Goal: Task Accomplishment & Management: Complete application form

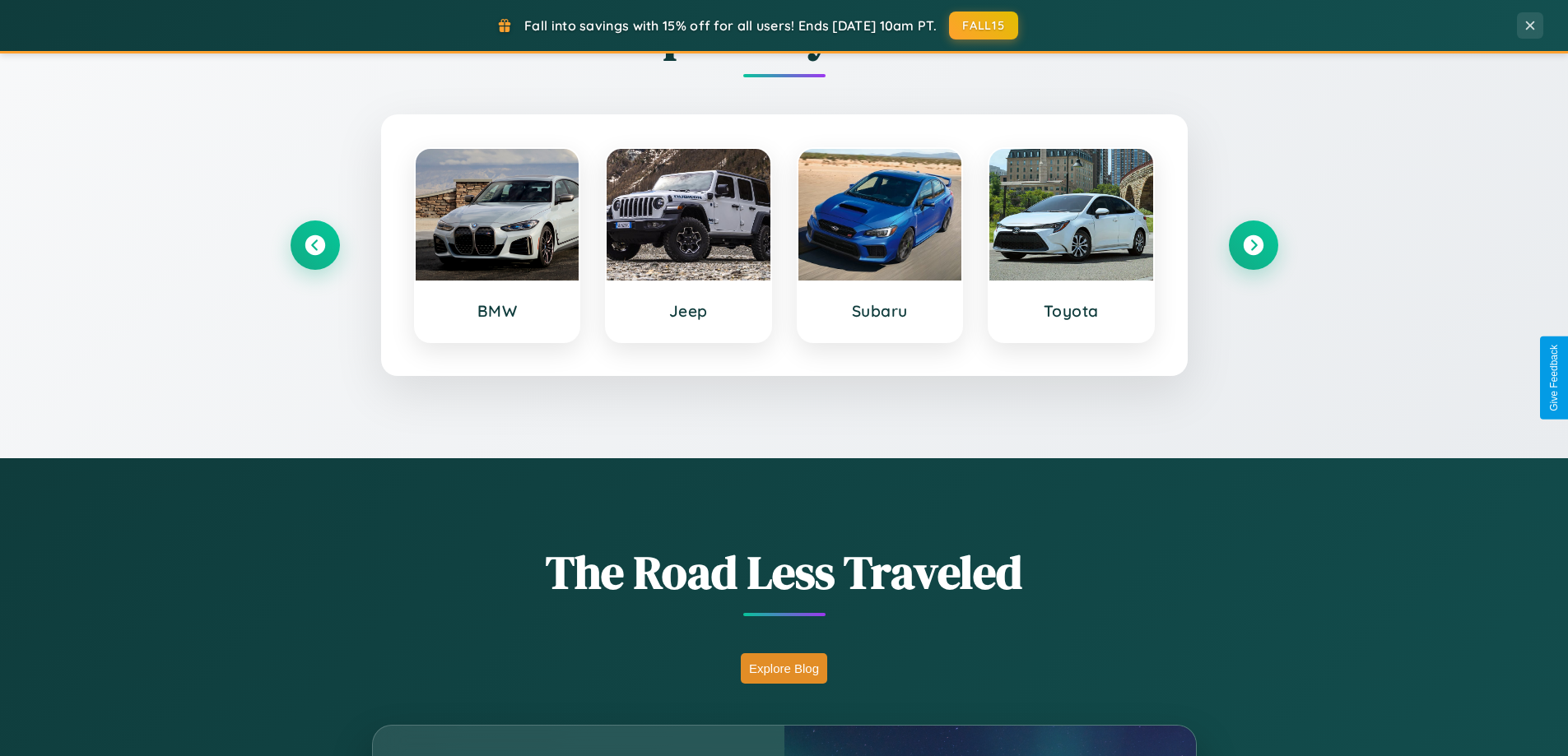
scroll to position [3166, 0]
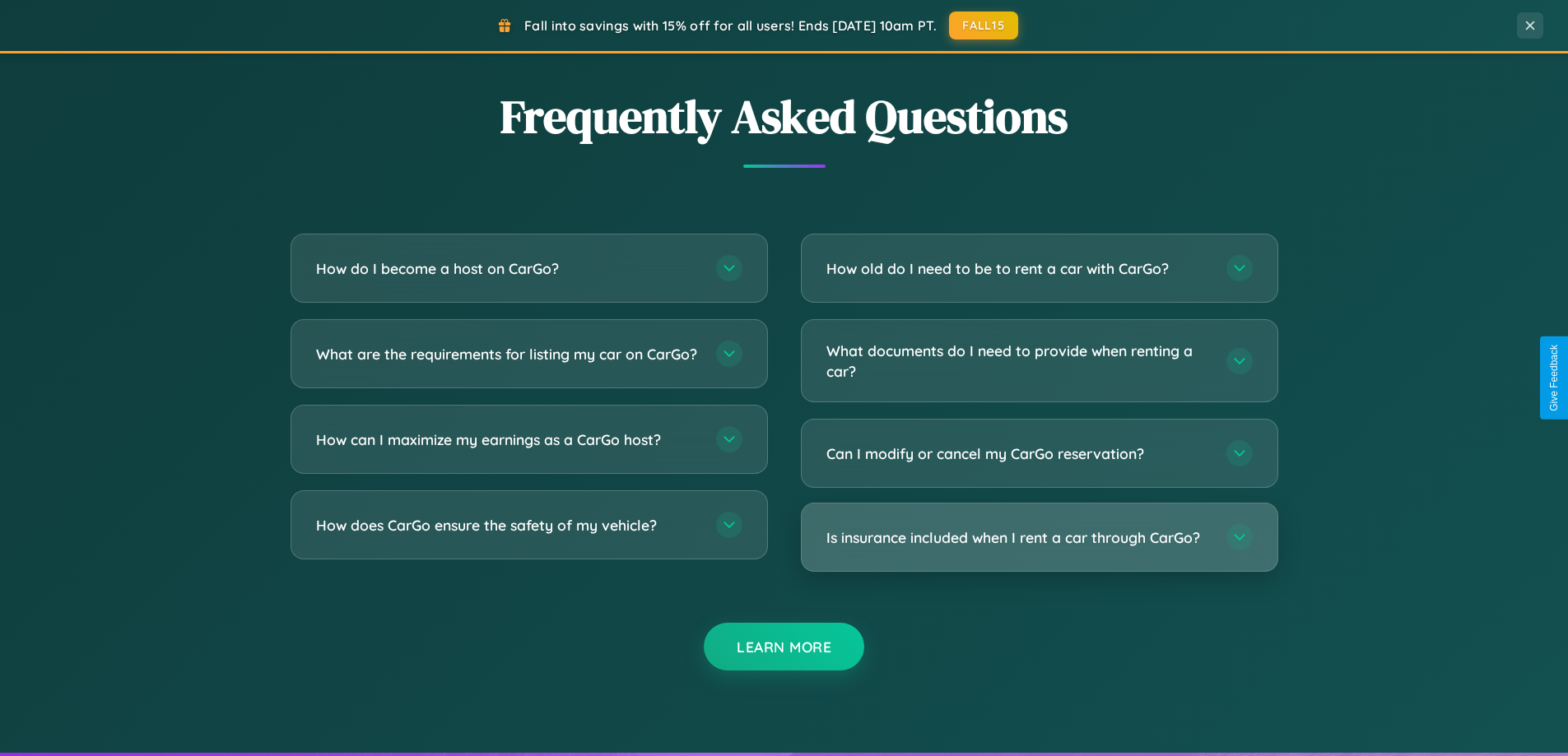
click at [1039, 537] on h3 "Is insurance included when I rent a car through CarGo?" at bounding box center [1018, 537] width 383 height 21
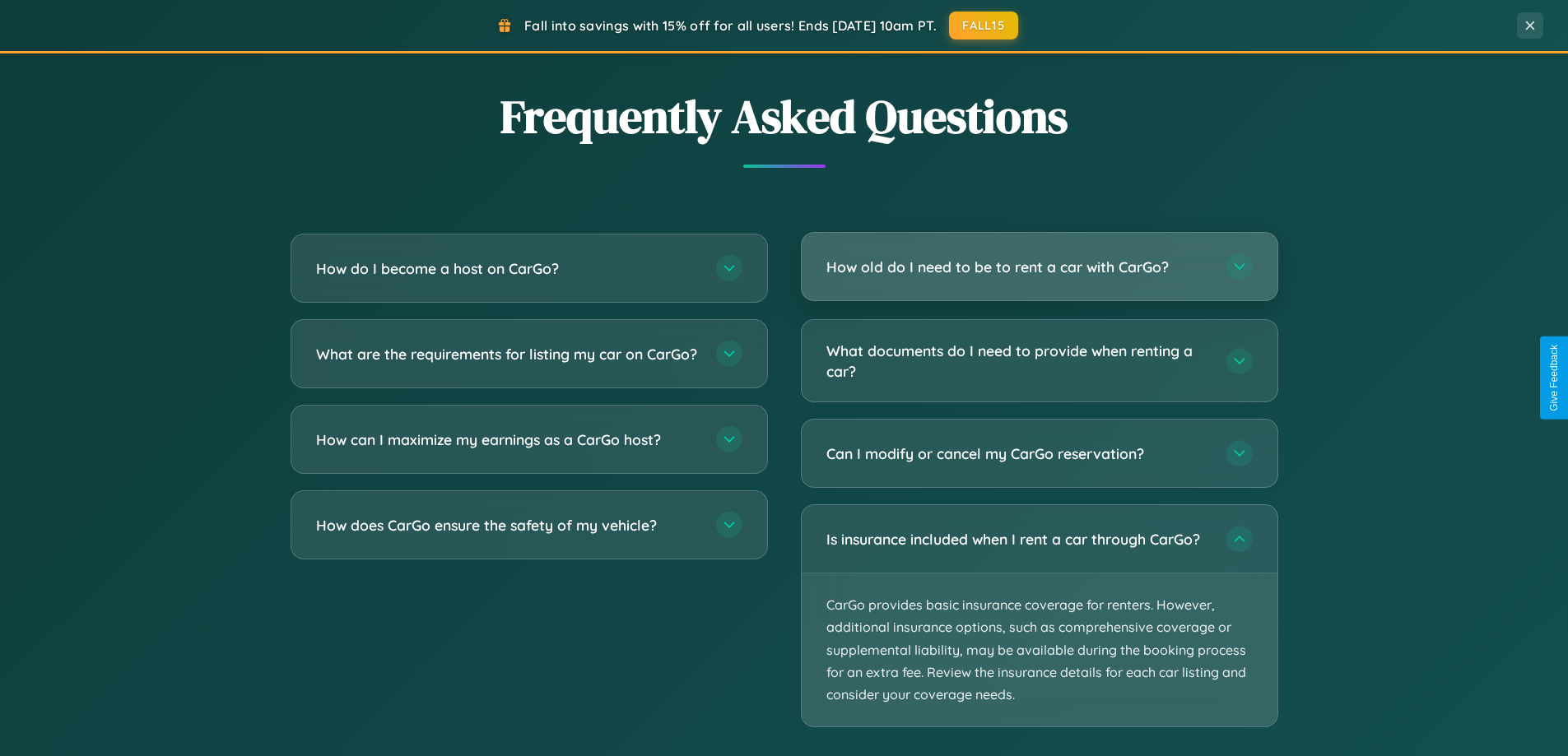
click at [1039, 267] on h3 "How old do I need to be to rent a car with CarGo?" at bounding box center [1018, 266] width 383 height 21
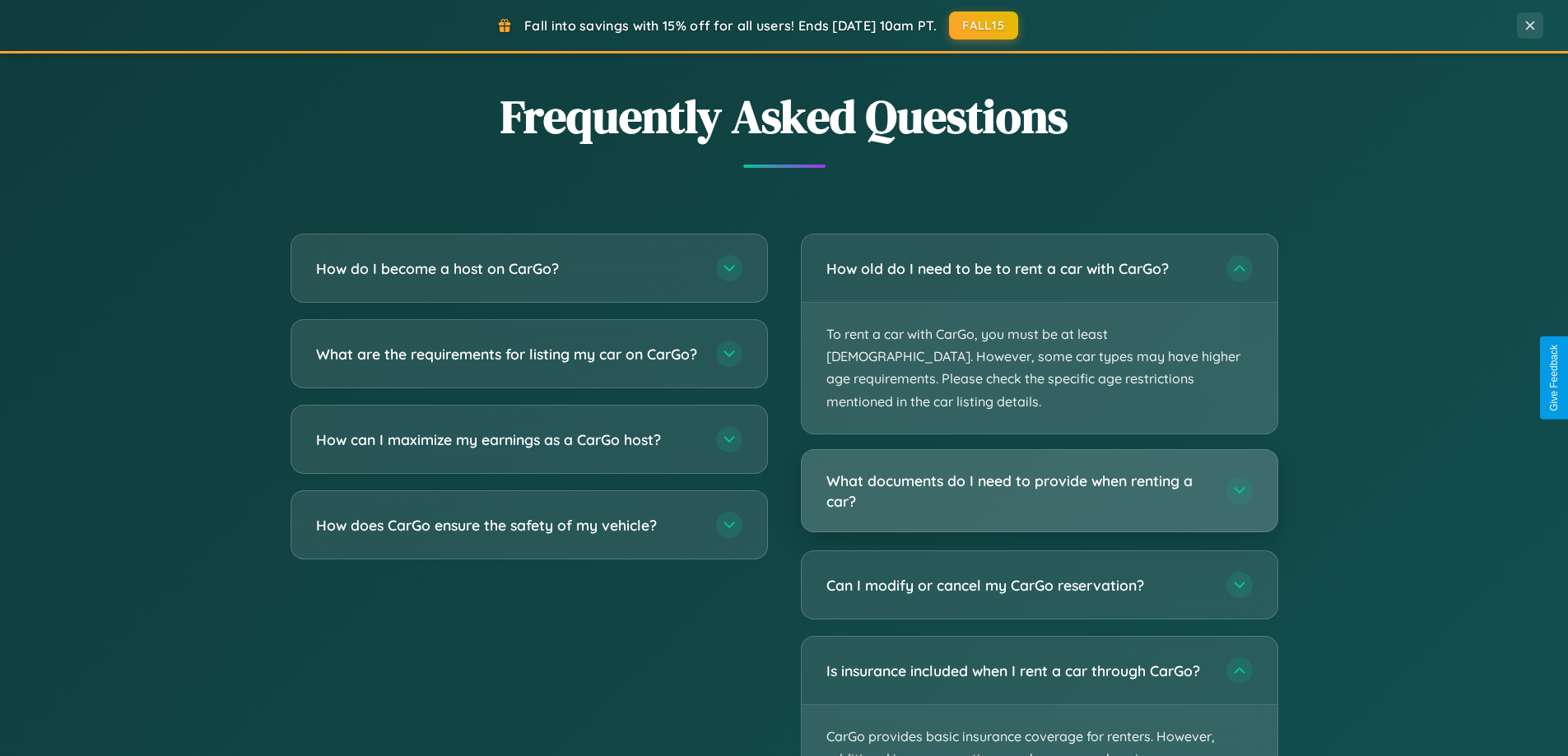
click at [1039, 470] on h3 "What documents do I need to provide when renting a car?" at bounding box center [1018, 490] width 383 height 40
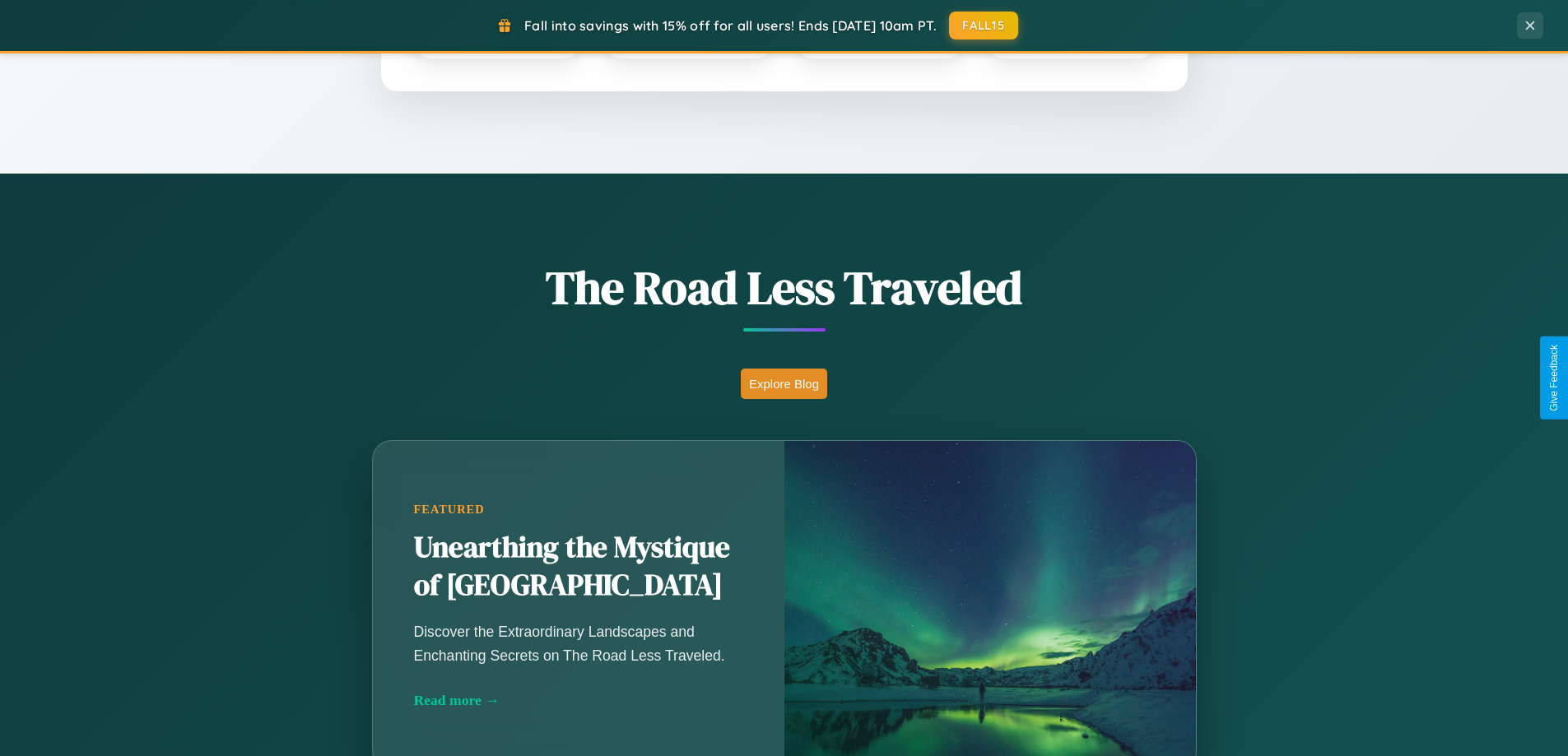
scroll to position [709, 0]
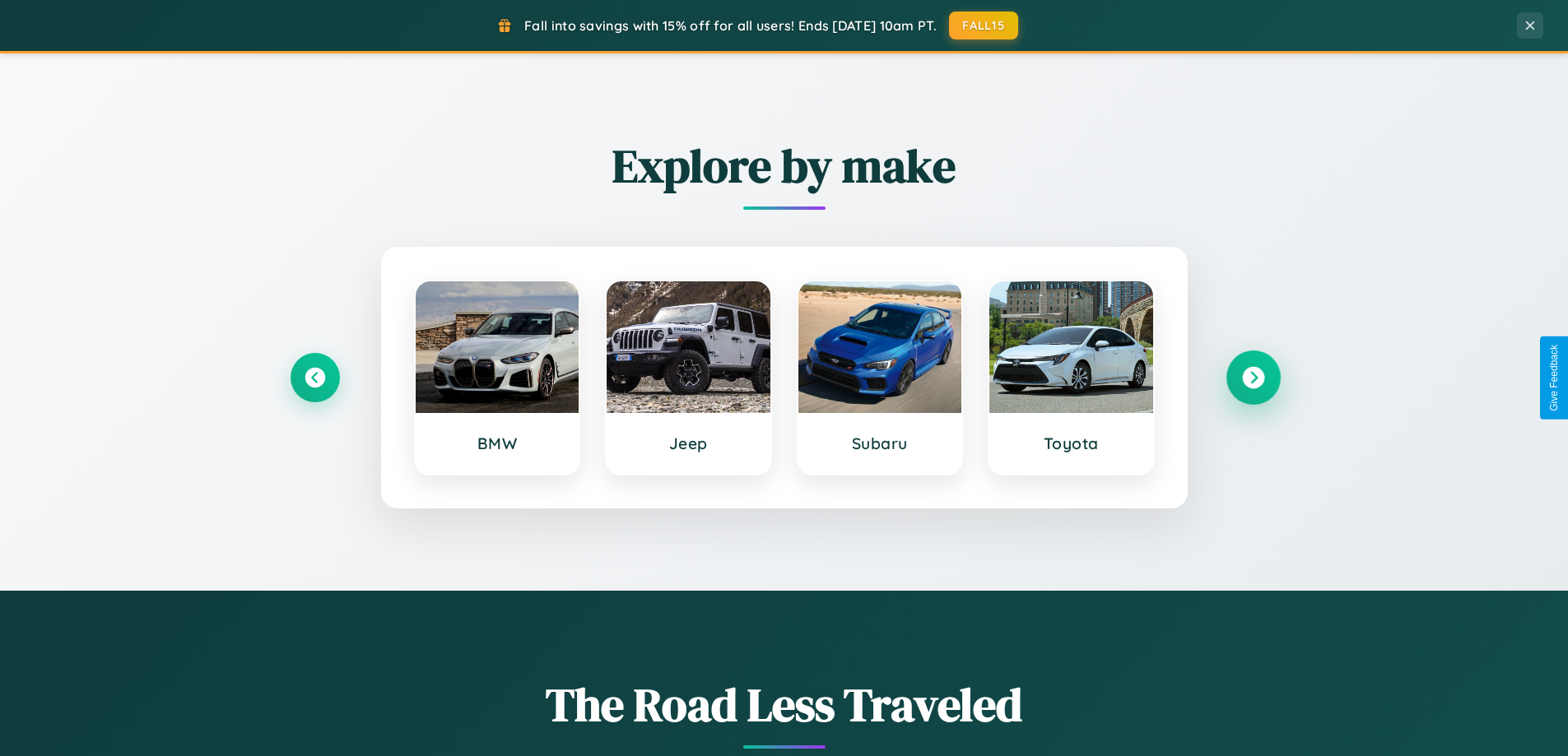
click at [1252, 378] on icon at bounding box center [1252, 378] width 22 height 22
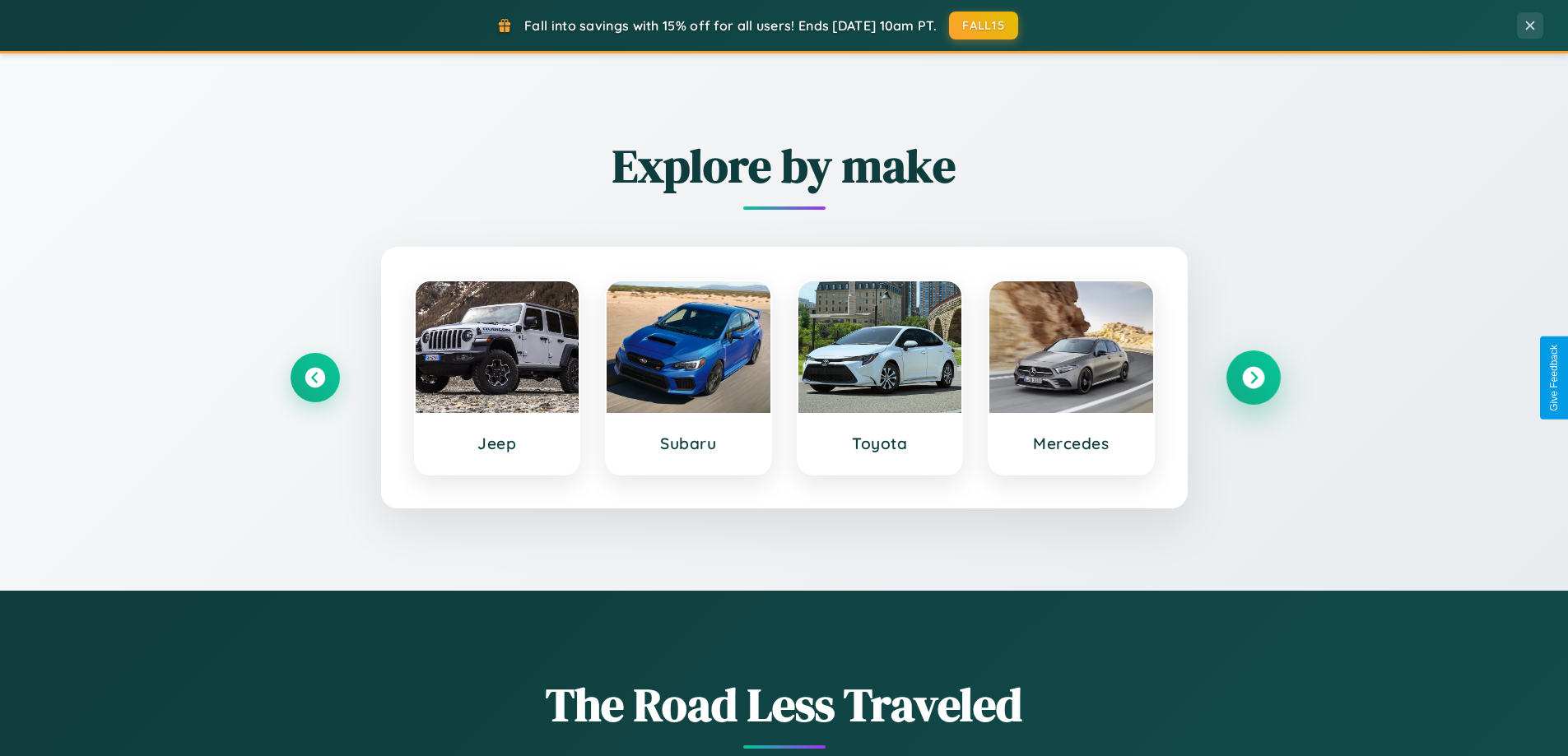
click at [1252, 378] on icon at bounding box center [1252, 378] width 22 height 22
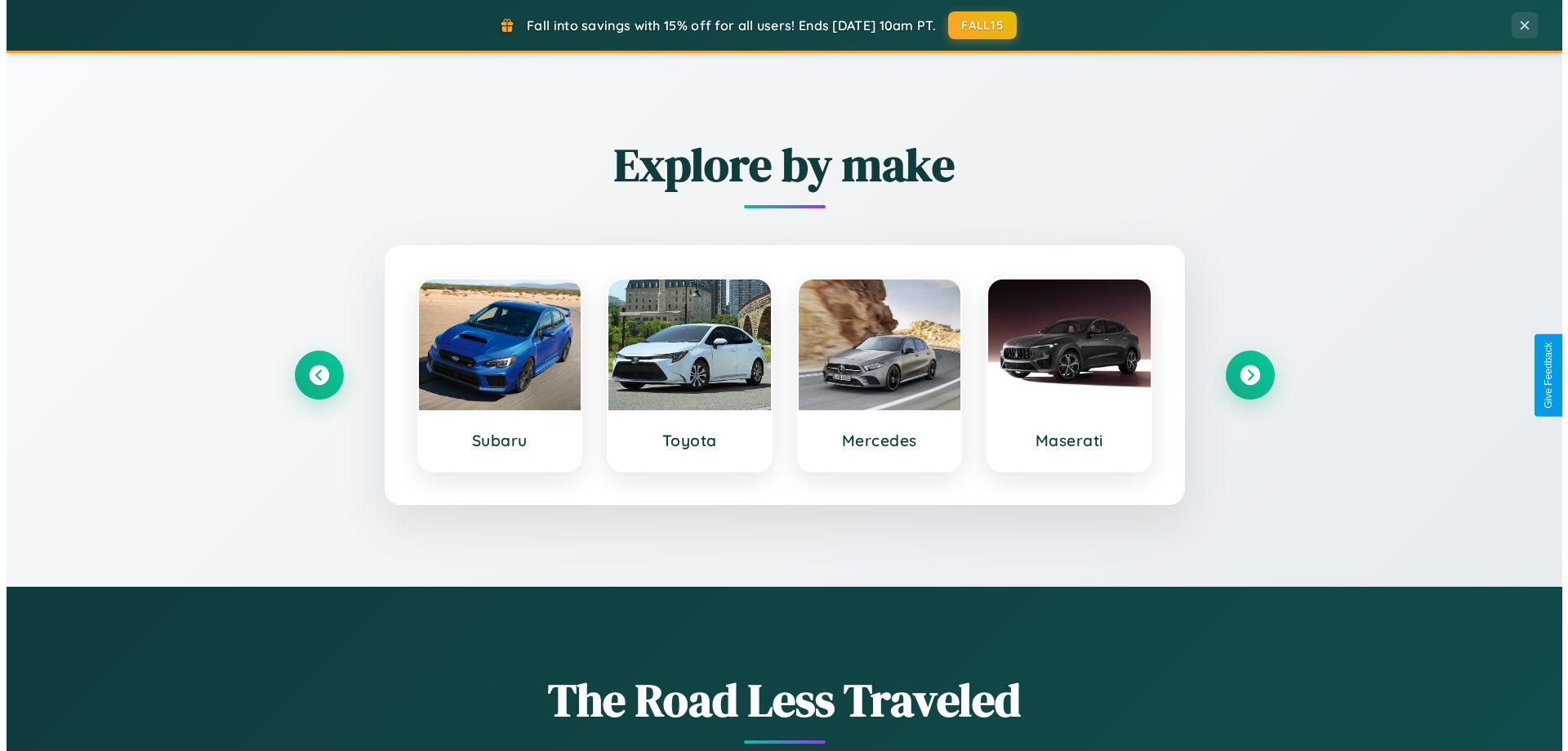
scroll to position [0, 0]
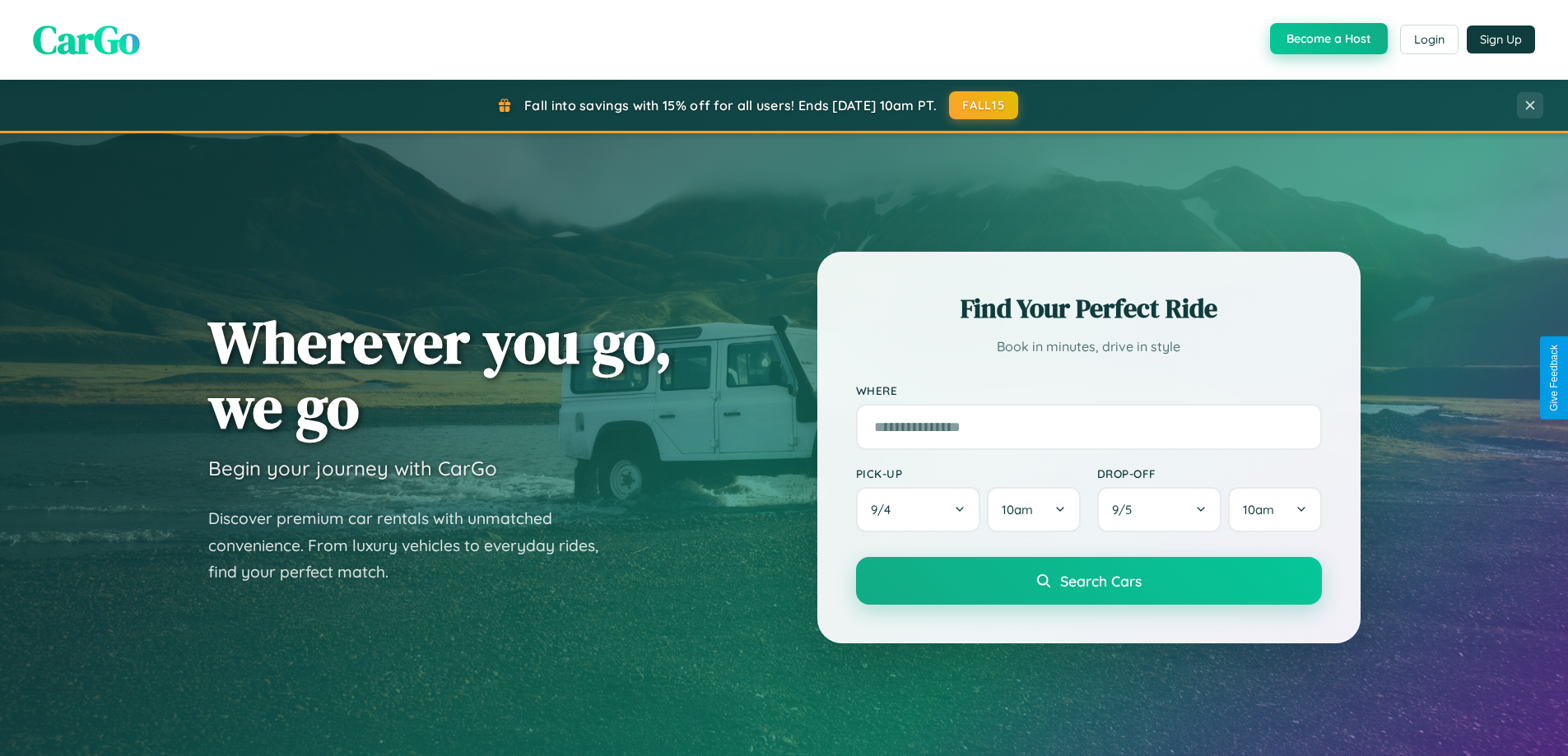
click at [1326, 39] on button "Become a Host" at bounding box center [1328, 39] width 117 height 31
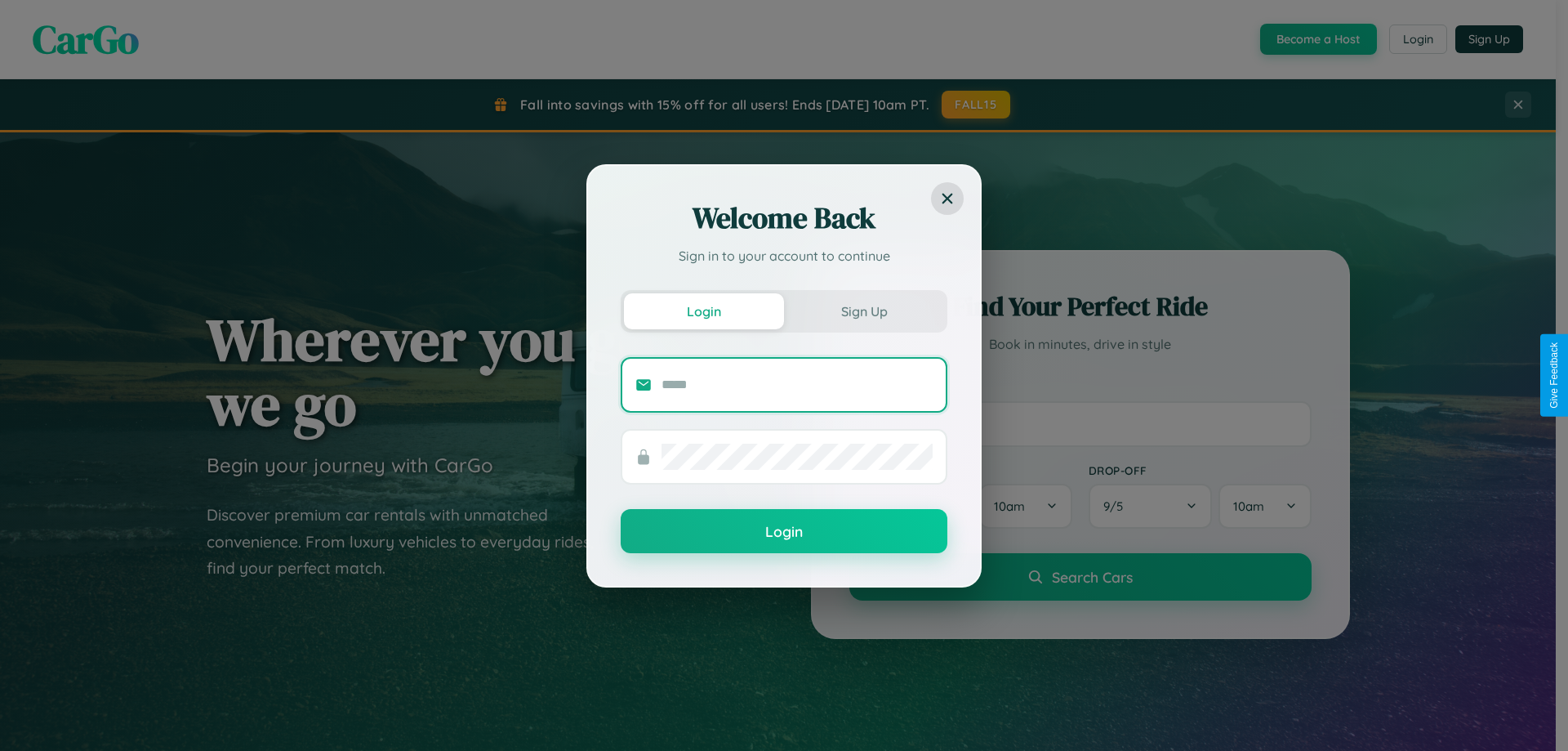
click at [797, 384] on input "text" at bounding box center [796, 385] width 271 height 26
type input "**********"
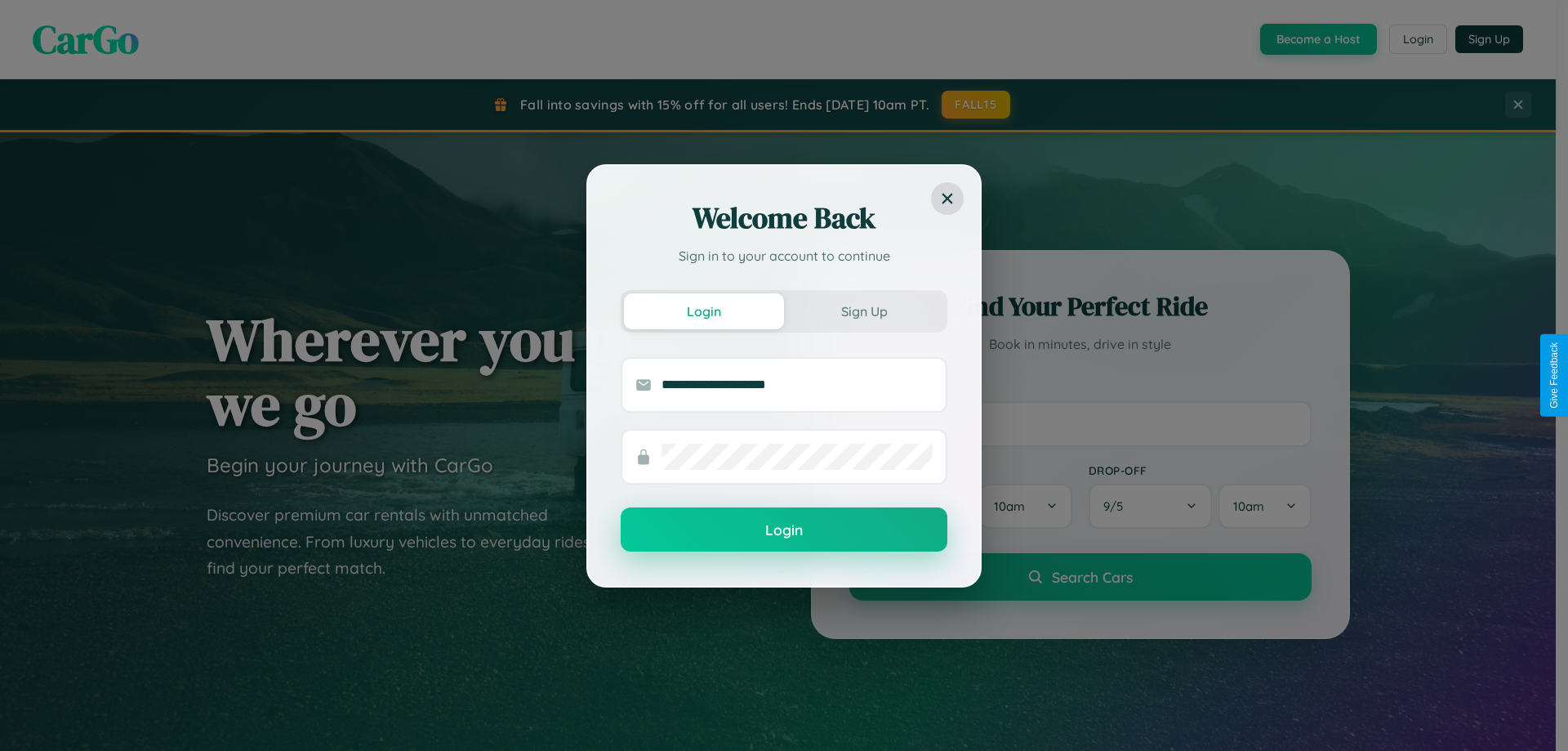
click at [784, 530] on button "Login" at bounding box center [784, 529] width 327 height 44
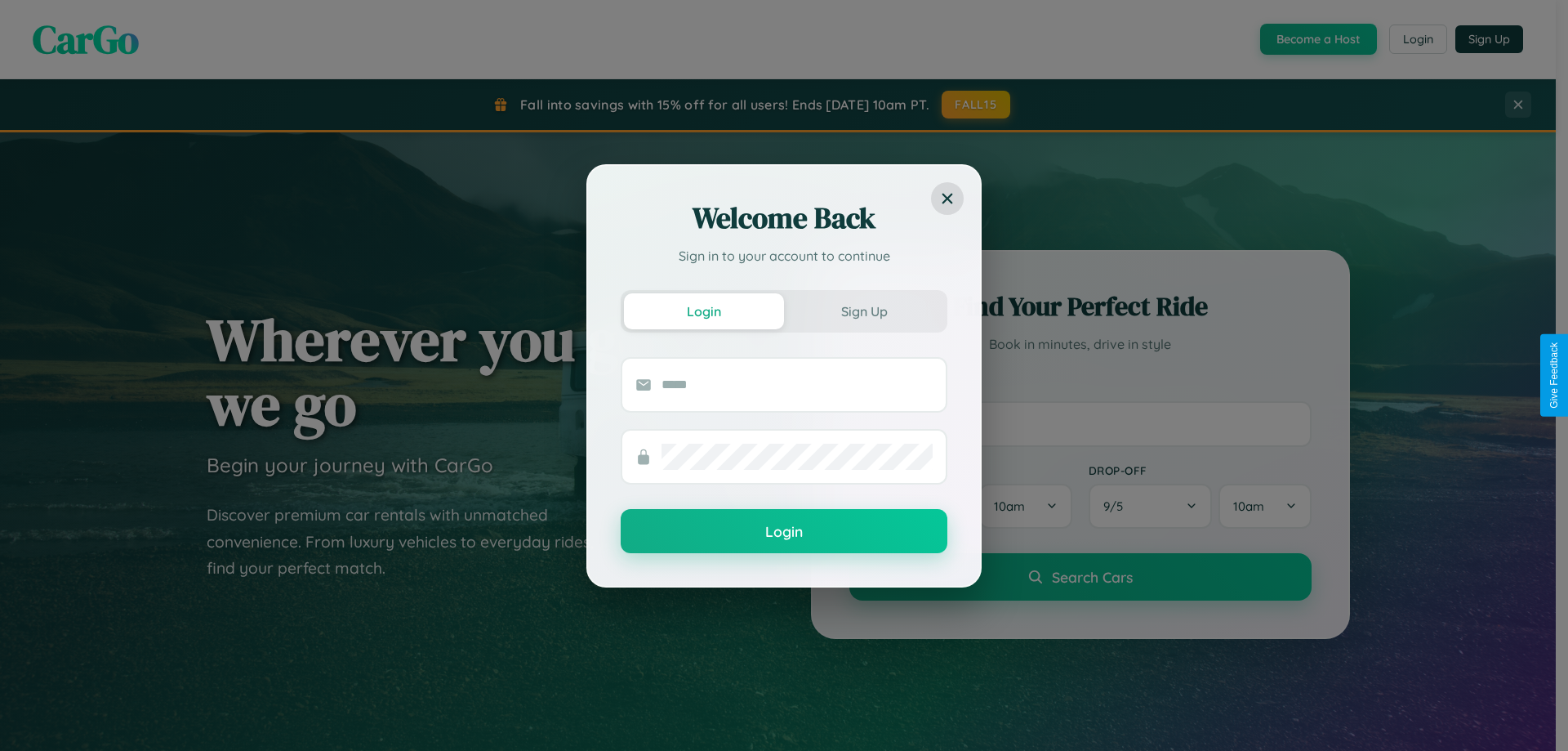
click at [1317, 39] on div "Welcome Back Sign in to your account to continue Login Sign Up Login" at bounding box center [784, 375] width 1568 height 751
click at [864, 311] on button "Sign Up" at bounding box center [864, 311] width 160 height 36
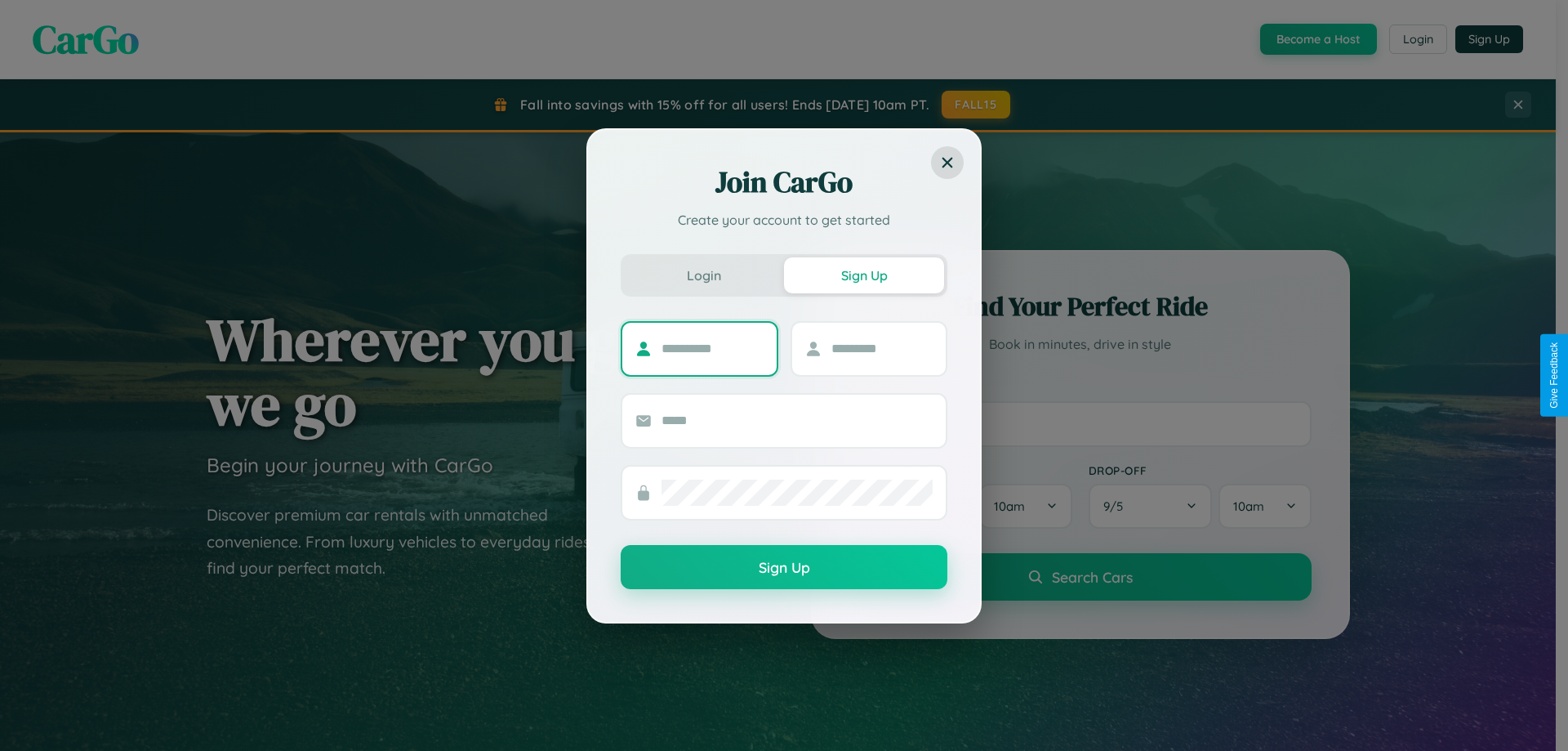
click at [713, 348] on input "text" at bounding box center [712, 349] width 102 height 26
type input "******"
click at [882, 348] on input "text" at bounding box center [882, 349] width 102 height 26
type input "*****"
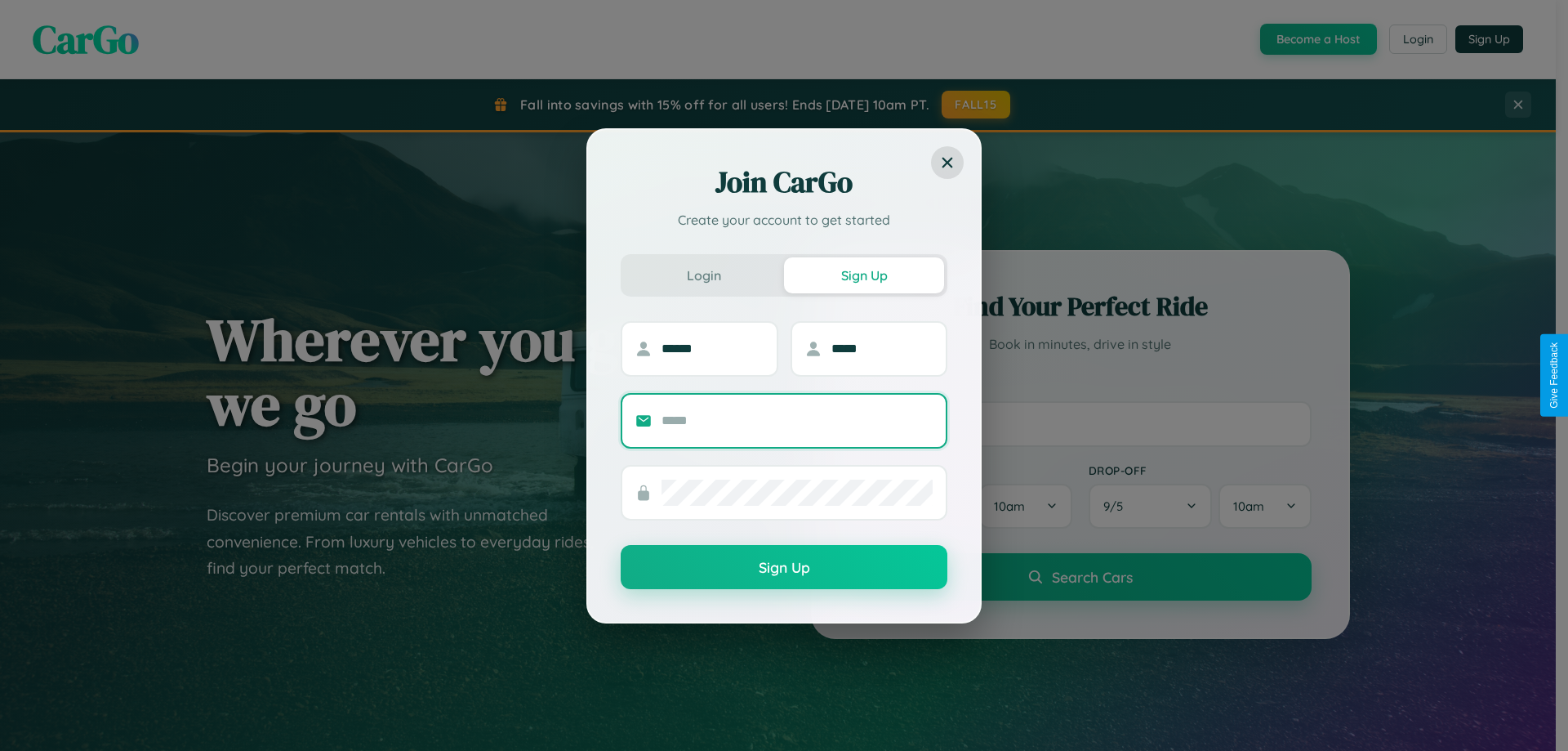
click at [797, 420] on input "text" at bounding box center [796, 421] width 271 height 26
type input "**********"
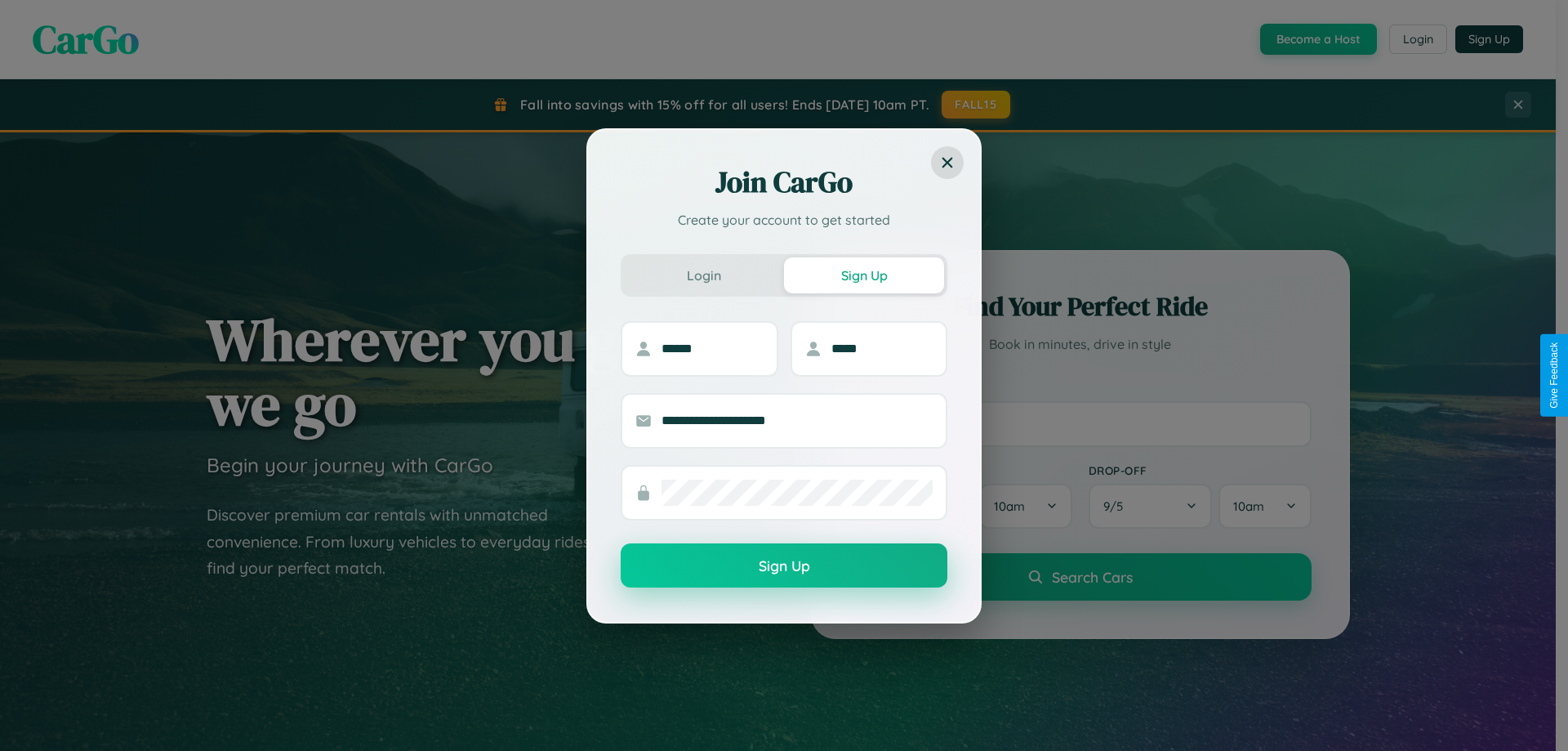
click at [784, 565] on button "Sign Up" at bounding box center [784, 564] width 327 height 44
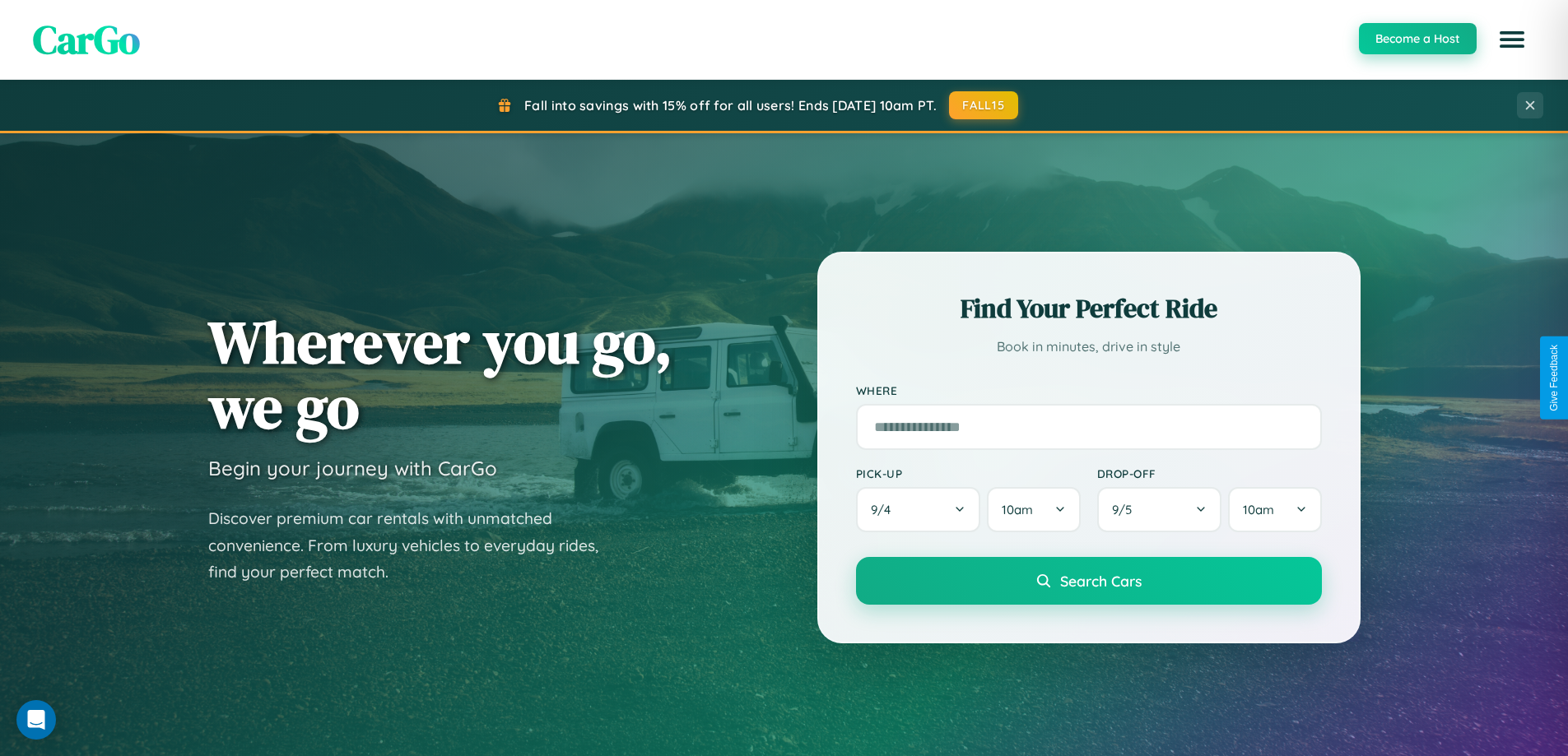
click at [1416, 39] on button "Become a Host" at bounding box center [1417, 39] width 117 height 31
